Goal: Entertainment & Leisure: Consume media (video, audio)

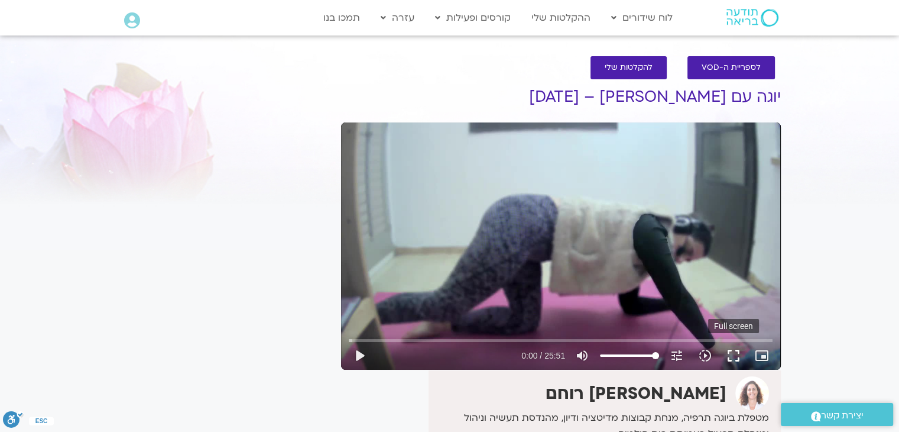
click at [734, 352] on button "fullscreen" at bounding box center [734, 355] width 28 height 28
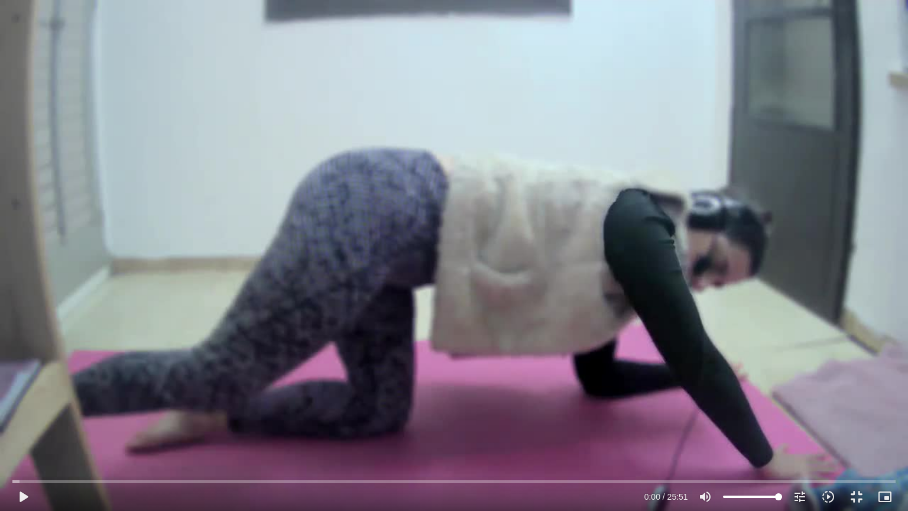
click at [12, 431] on div "Skip Ad 0:00 play_arrow 0:00 / 25:51 volume_up Mute tune Resolution Auto 720p s…" at bounding box center [454, 492] width 890 height 38
click at [20, 431] on button "play_arrow" at bounding box center [23, 497] width 28 height 28
click at [286, 78] on div "Skip Ad 0:21 pause 0:27 / 25:51 volume_up Mute tune Resolution Auto 720p slow_m…" at bounding box center [454, 255] width 908 height 511
click at [286, 78] on div "Skip Ad 0:21 play_arrow 0:27 / 25:51 volume_up Mute tune Resolution Auto 720p s…" at bounding box center [454, 255] width 908 height 511
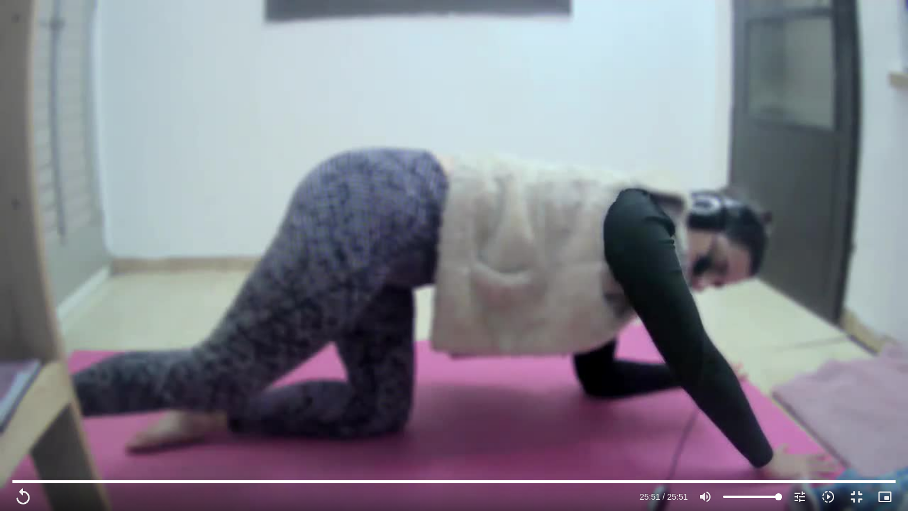
click at [478, 183] on div "Skip Ad 0:21 replay 25:51 / 25:51 volume_up Mute tune Resolution Auto 720p slow…" at bounding box center [454, 255] width 908 height 511
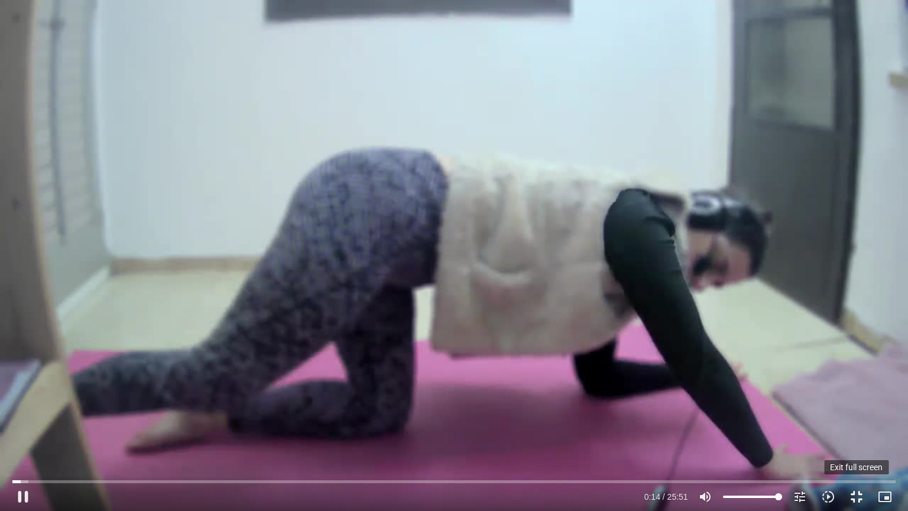
click at [855, 431] on button "fullscreen_exit" at bounding box center [857, 497] width 28 height 28
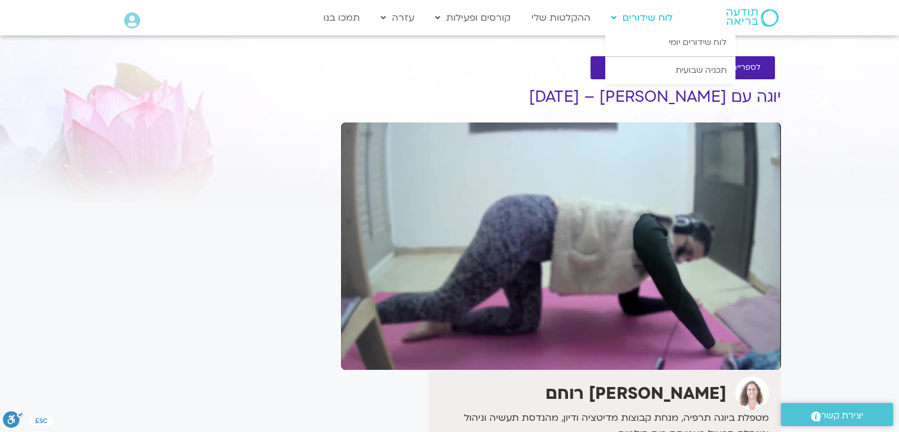
click at [632, 20] on link "לוח שידורים" at bounding box center [642, 18] width 73 height 22
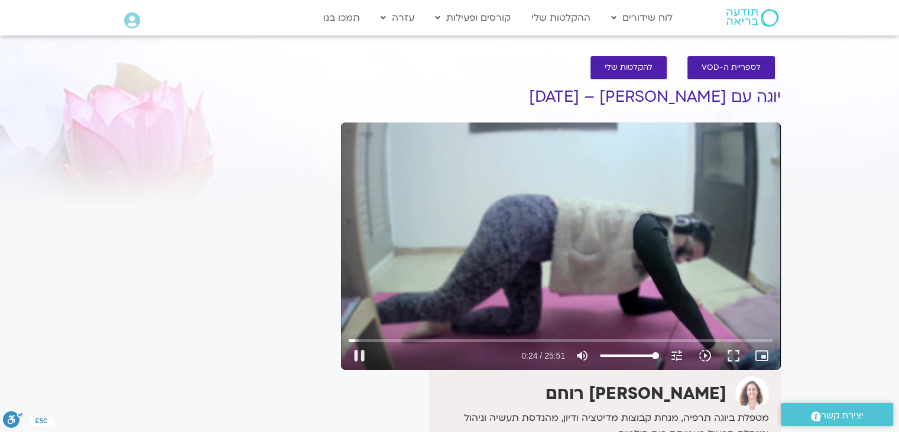
drag, startPoint x: 643, startPoint y: 235, endPoint x: 206, endPoint y: 289, distance: 439.7
click at [627, 241] on div "Skip Ad 0:21 pause 0:24 / 25:51 volume_up Mute tune Resolution Auto 720p slow_m…" at bounding box center [561, 245] width 440 height 247
click at [357, 353] on button "play_arrow" at bounding box center [359, 355] width 28 height 28
drag, startPoint x: 360, startPoint y: 351, endPoint x: 358, endPoint y: 342, distance: 9.0
click at [360, 351] on button "pause" at bounding box center [359, 355] width 28 height 28
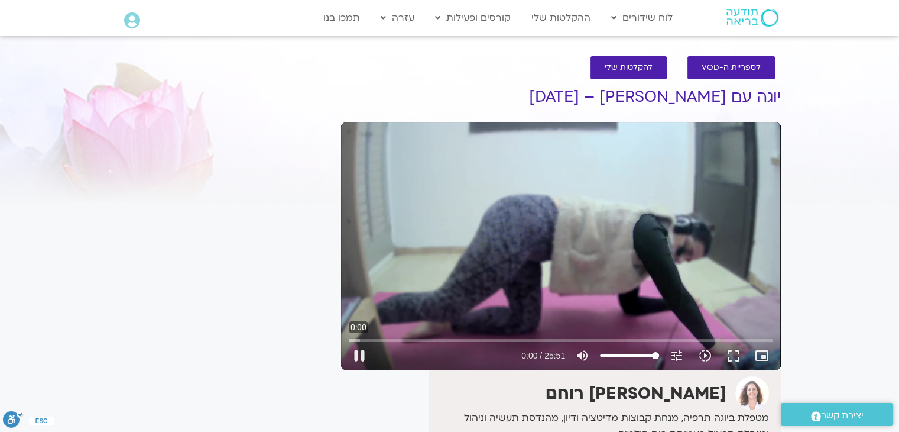
drag, startPoint x: 347, startPoint y: 338, endPoint x: 335, endPoint y: 336, distance: 11.4
type input "0"
click at [349, 336] on input "Seek" at bounding box center [561, 339] width 424 height 7
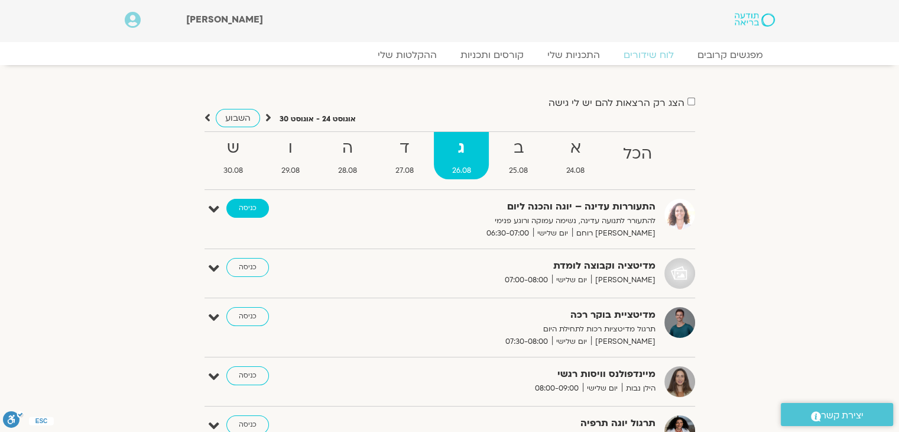
click at [248, 206] on link "כניסה" at bounding box center [247, 208] width 43 height 19
click at [249, 268] on link "כניסה" at bounding box center [247, 267] width 43 height 19
